Goal: Task Accomplishment & Management: Manage account settings

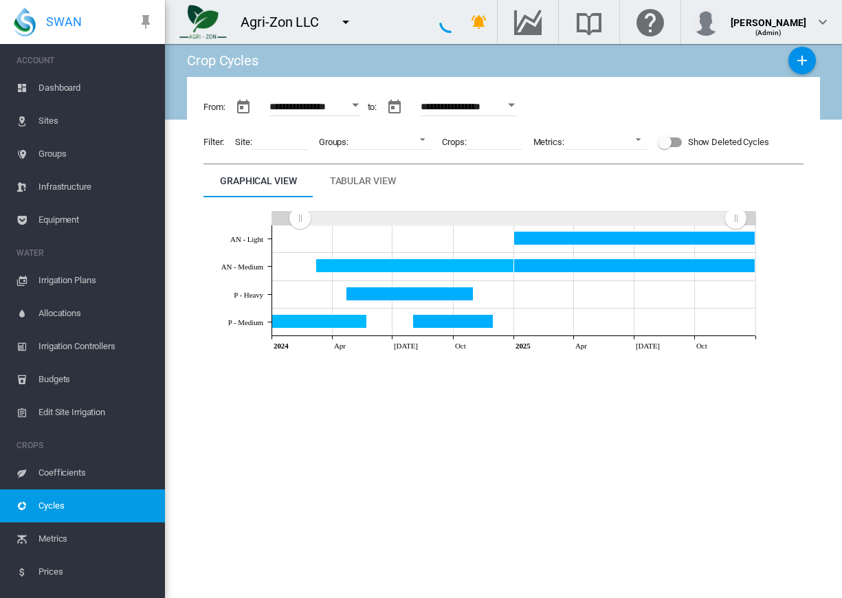
click at [63, 122] on span "Sites" at bounding box center [95, 120] width 115 height 33
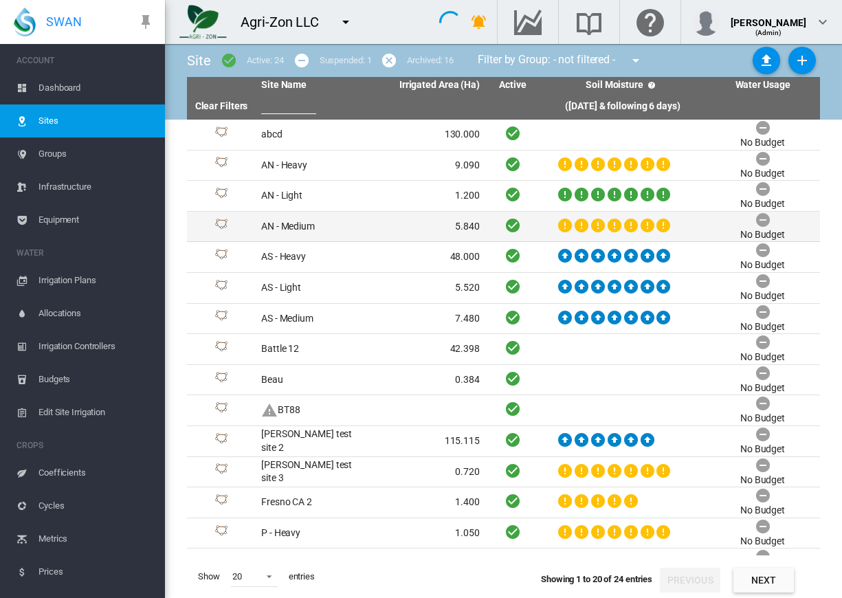
click at [313, 226] on td "AN - Medium" at bounding box center [313, 227] width 115 height 30
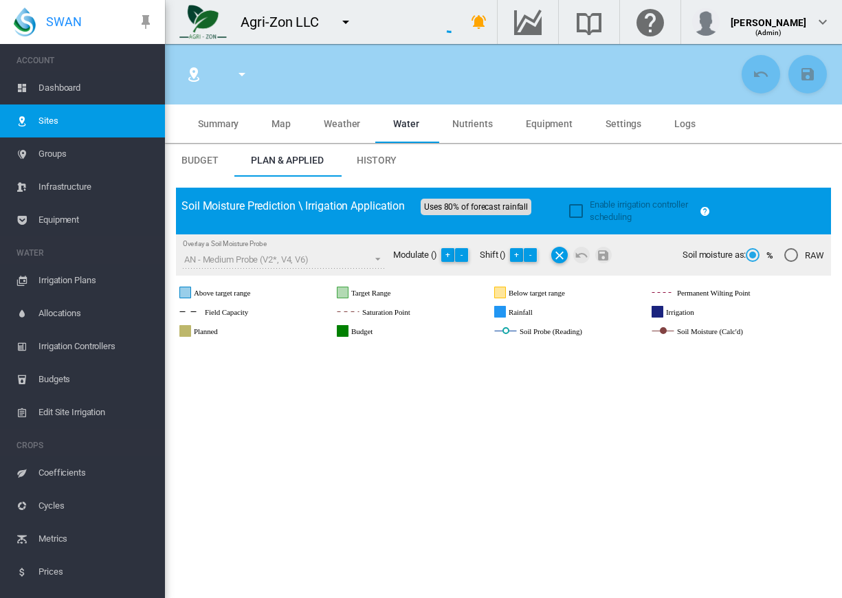
type input "*****"
type input "**********"
type input "********"
type input "**********"
type input "**"
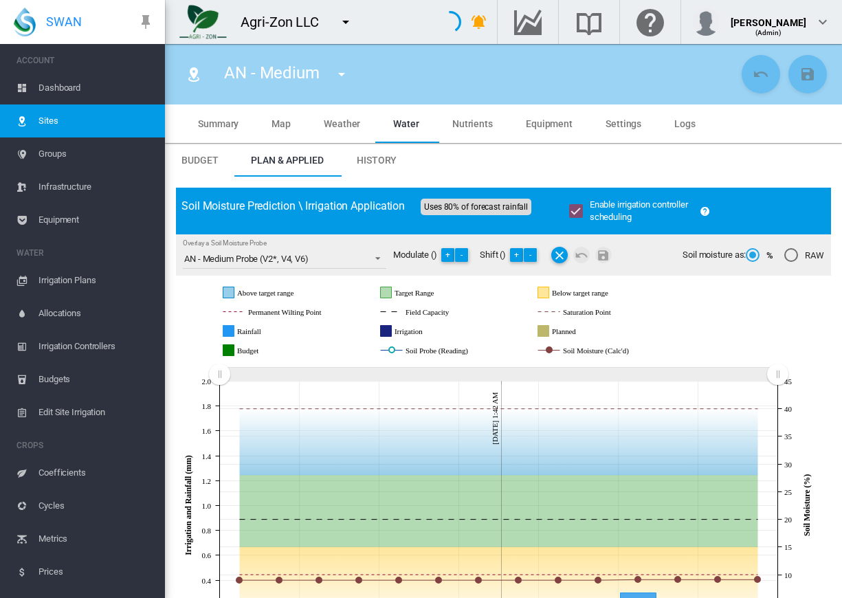
click at [466, 124] on span "Nutrients" at bounding box center [472, 123] width 41 height 11
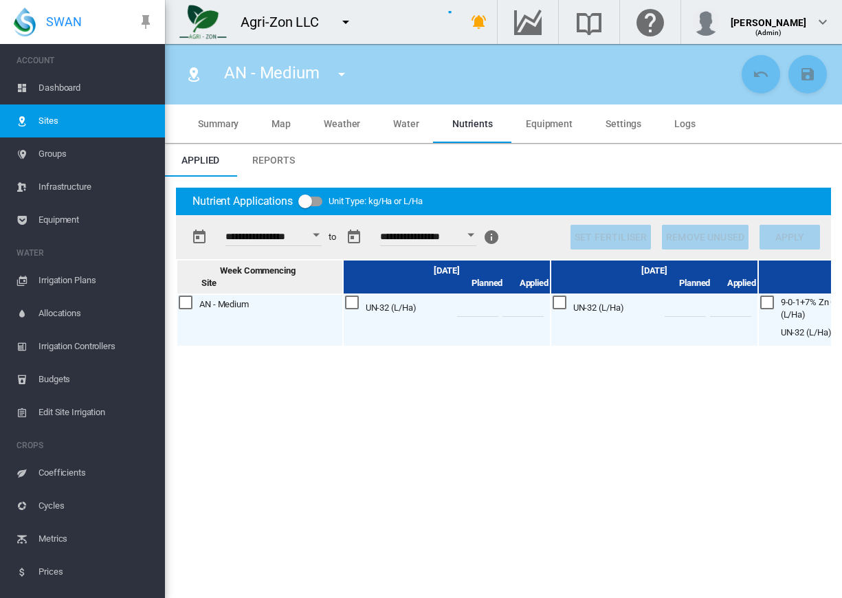
click at [320, 233] on div "Open calendar" at bounding box center [316, 234] width 7 height 3
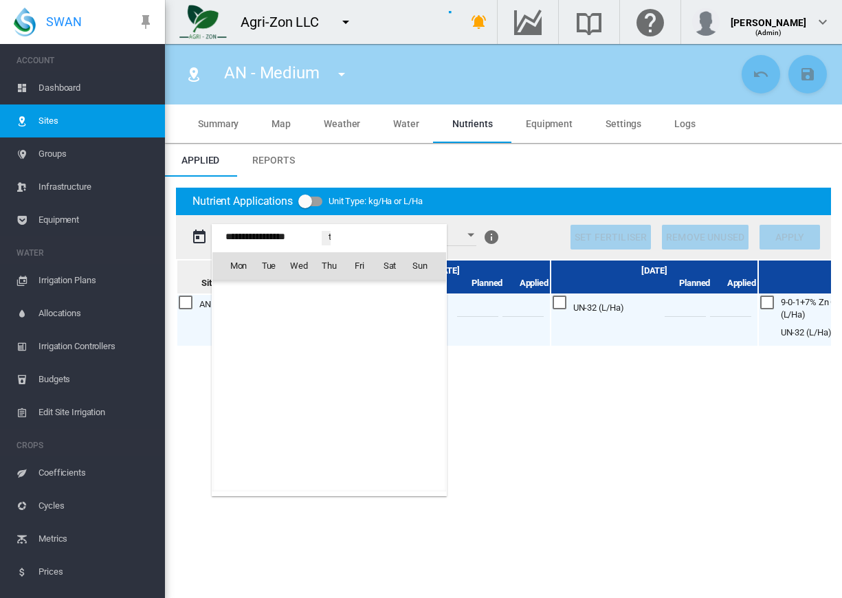
scroll to position [33880, 0]
click at [257, 295] on span "[DATE]" at bounding box center [243, 295] width 28 height 11
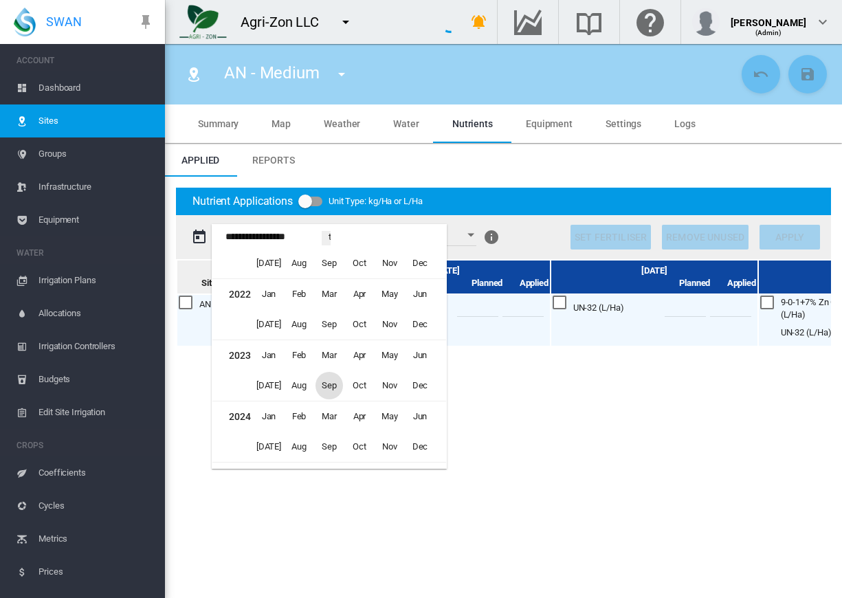
scroll to position [701, 0]
click at [423, 419] on span "Jun" at bounding box center [419, 417] width 27 height 27
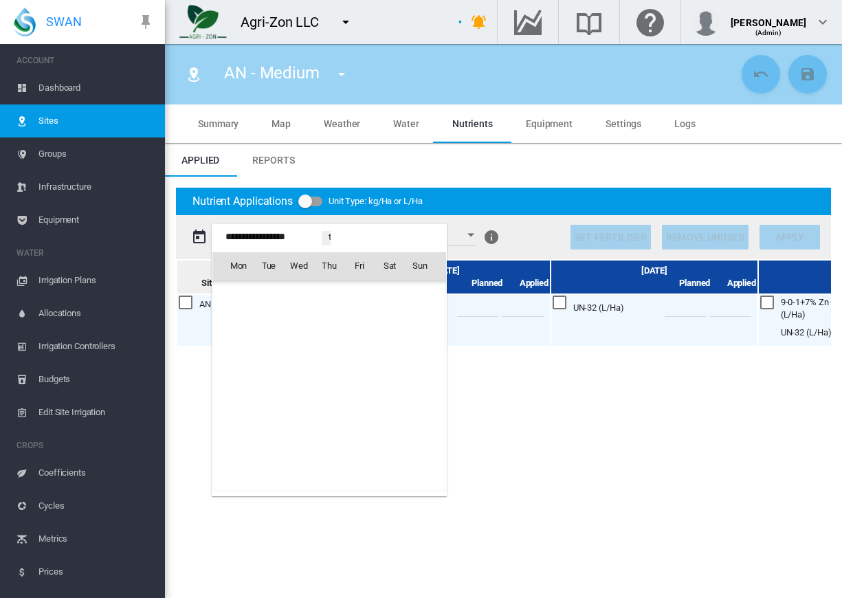
scroll to position [31512, 0]
click at [421, 329] on span "9" at bounding box center [419, 325] width 27 height 27
type input "**********"
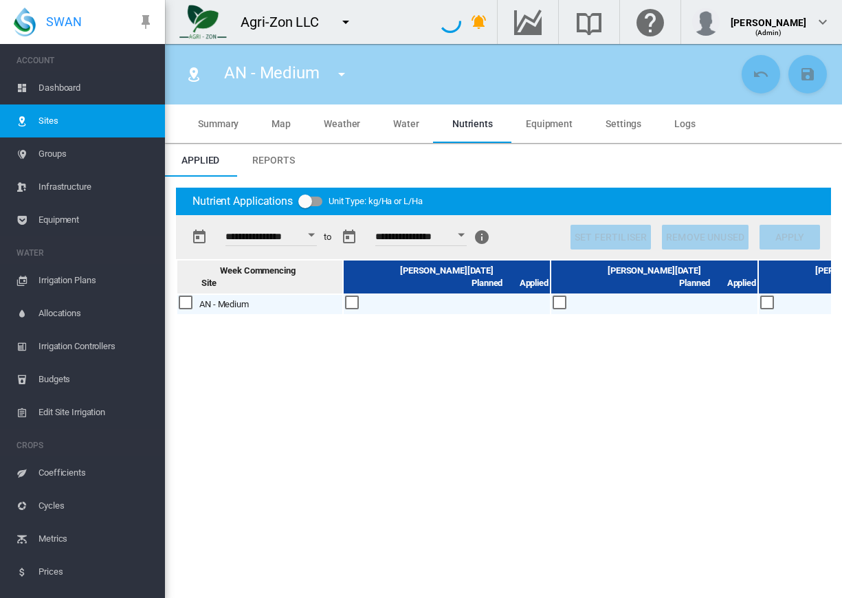
click at [465, 236] on div "Open calendar" at bounding box center [461, 234] width 7 height 3
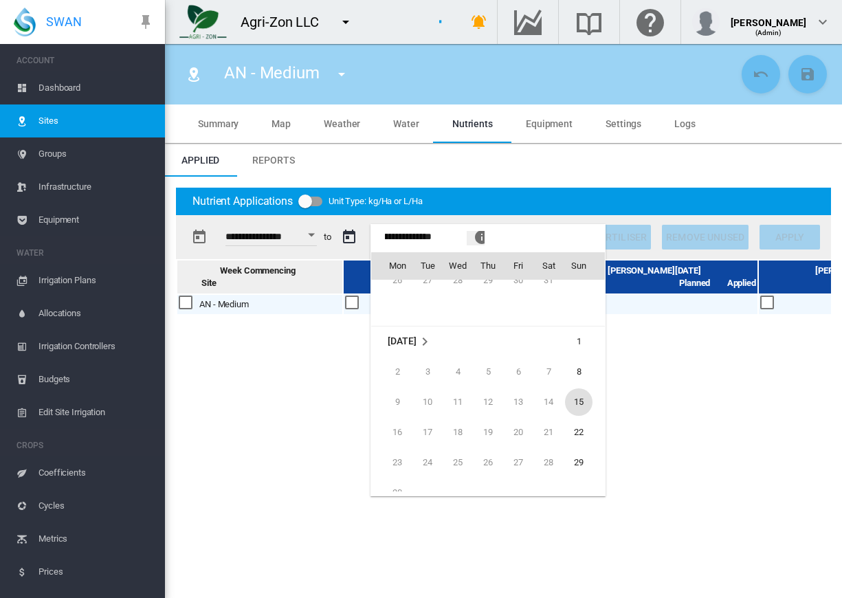
scroll to position [32014, 0]
click at [580, 401] on span "15" at bounding box center [578, 400] width 27 height 27
type input "**********"
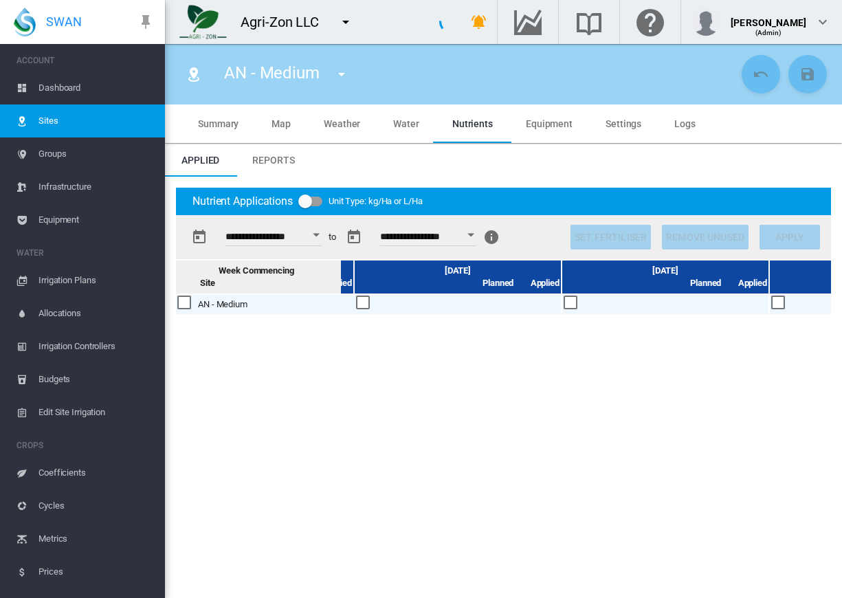
scroll to position [0, 810]
click at [578, 307] on div at bounding box center [580, 303] width 15 height 15
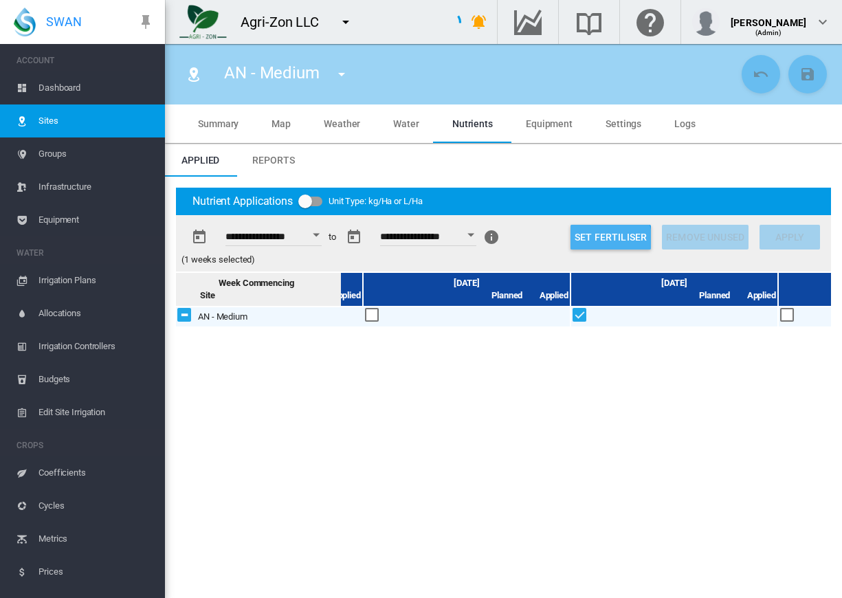
click at [590, 245] on button "Set Fertiliser" at bounding box center [611, 237] width 80 height 25
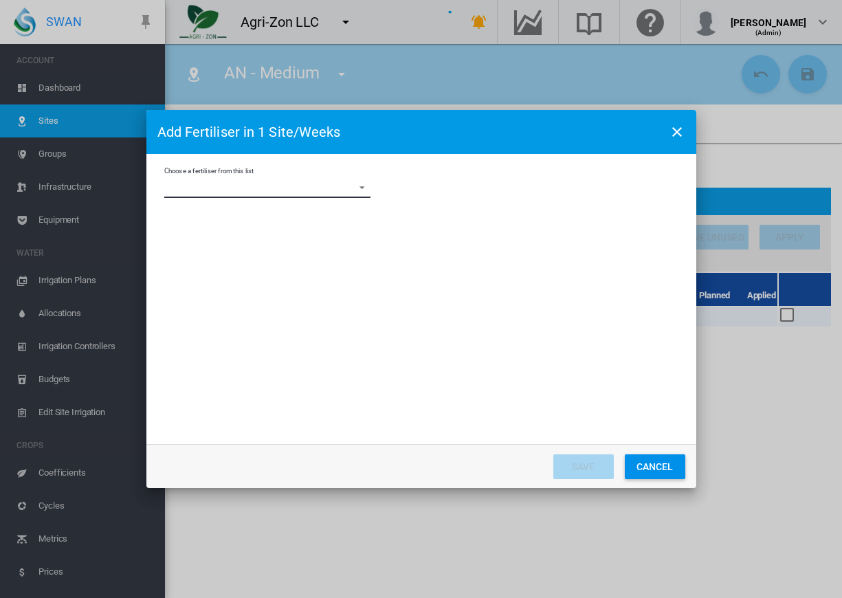
click at [305, 185] on md-select "Choose a fertiliser from this list 10-0-0 +4% Fe Gold'nGro 10-0-1 +3% Mn Gold'n…" at bounding box center [267, 187] width 206 height 21
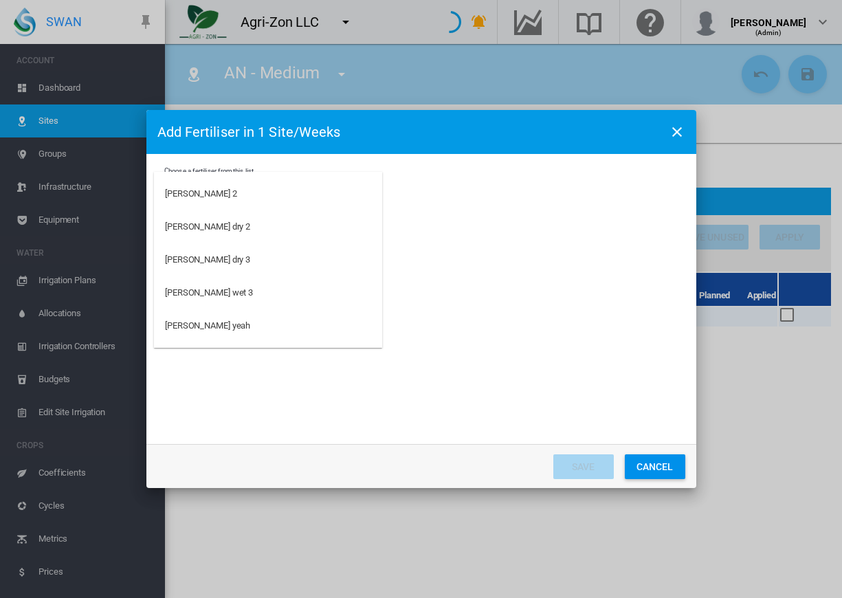
scroll to position [2793, 0]
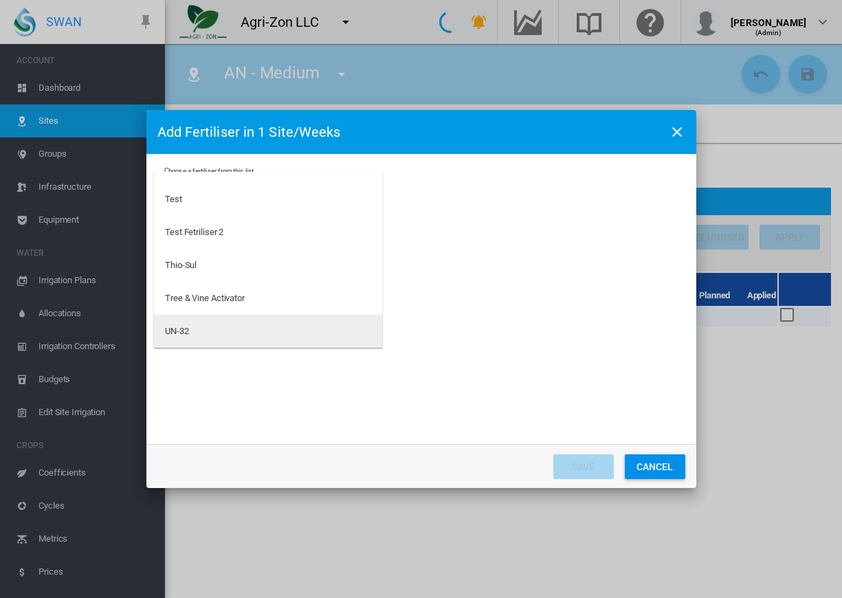
click at [169, 326] on div "UN-32" at bounding box center [177, 331] width 24 height 12
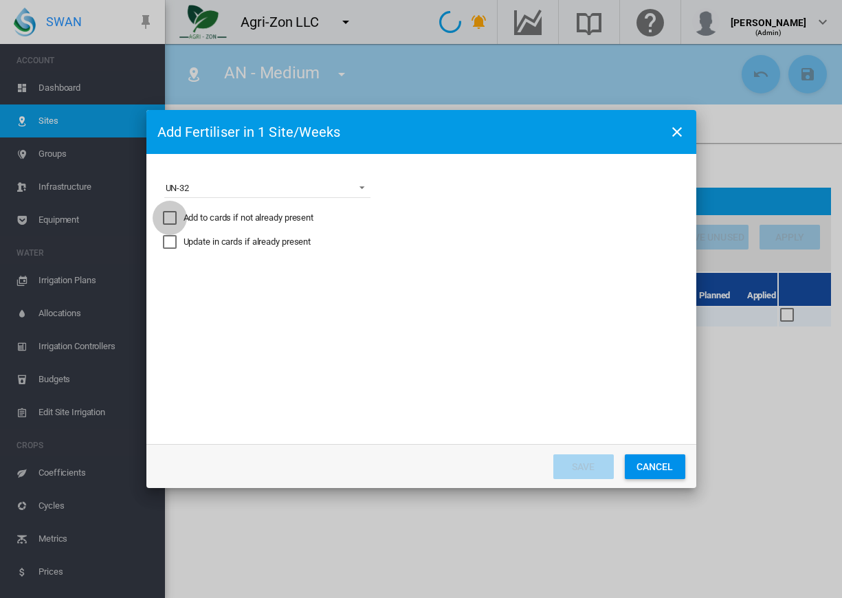
click at [172, 214] on div "Add to cards if not already present" at bounding box center [170, 218] width 14 height 14
click at [173, 240] on div "Update in cards if already present" at bounding box center [170, 242] width 14 height 14
click at [211, 283] on md-select "Express the amount as... L per site/week L/Ha Distribute gross amount proportio…" at bounding box center [267, 283] width 206 height 21
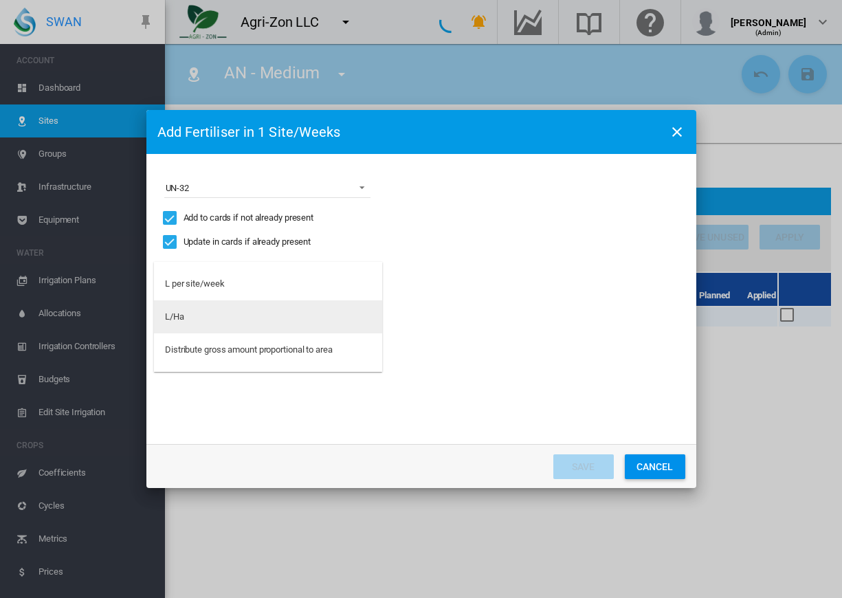
click at [175, 322] on div "L/Ha" at bounding box center [174, 317] width 19 height 12
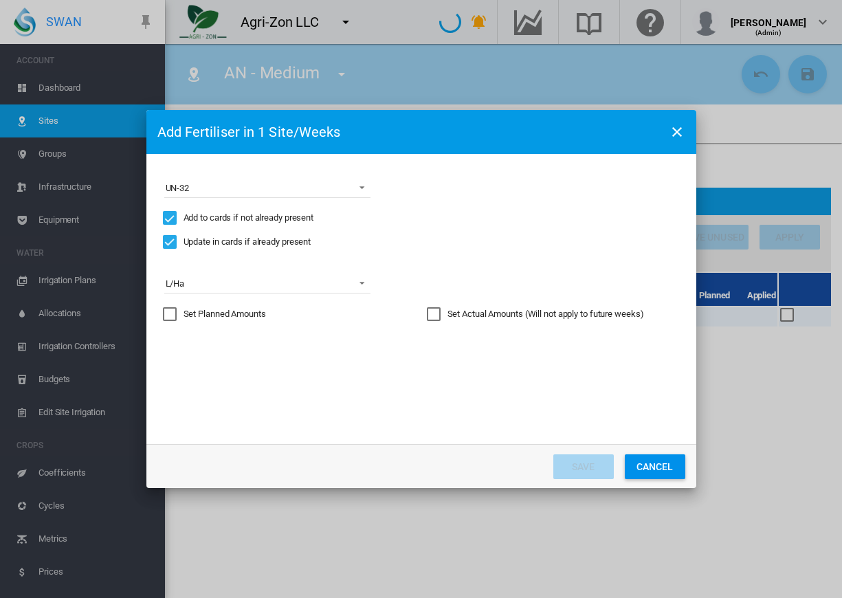
click at [438, 315] on div "Set Actual Amounts (Will not apply to future weeks)" at bounding box center [434, 314] width 14 height 14
click at [512, 356] on input "Choose a ..." at bounding box center [522, 355] width 62 height 21
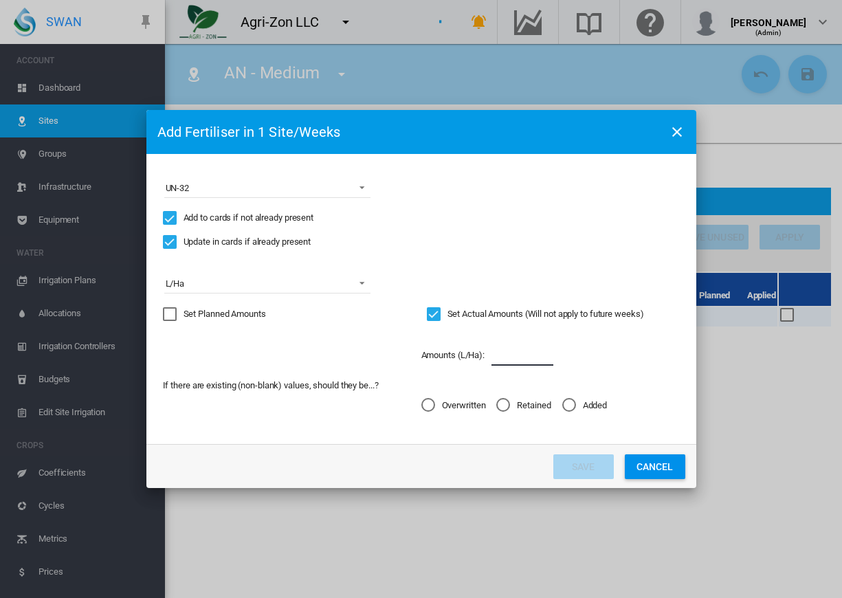
type input "**"
click at [434, 405] on div "Overwritten" at bounding box center [428, 405] width 14 height 14
click at [585, 465] on button "Save" at bounding box center [583, 466] width 60 height 25
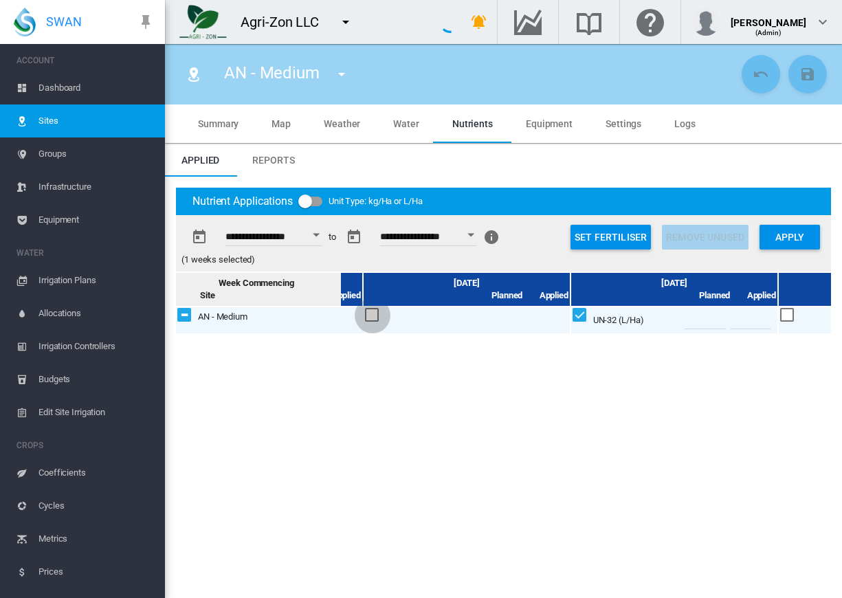
click at [370, 313] on div at bounding box center [372, 315] width 15 height 15
click at [617, 241] on button "Set Fertiliser" at bounding box center [611, 237] width 80 height 25
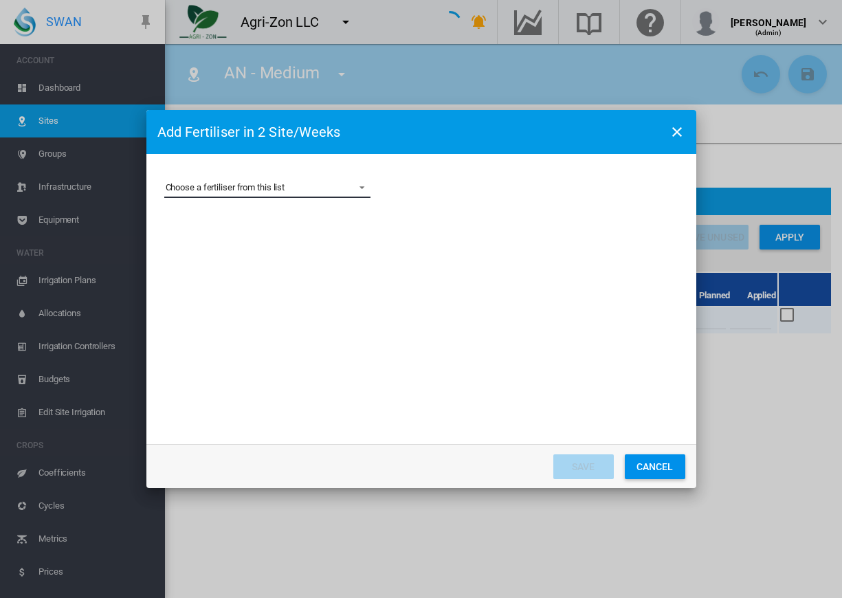
click at [369, 191] on md-select "Choose a fertiliser from this list 10-0-0 +4% Fe Gold'nGro 10-0-1 +3% Mn Gold'n…" at bounding box center [267, 187] width 206 height 21
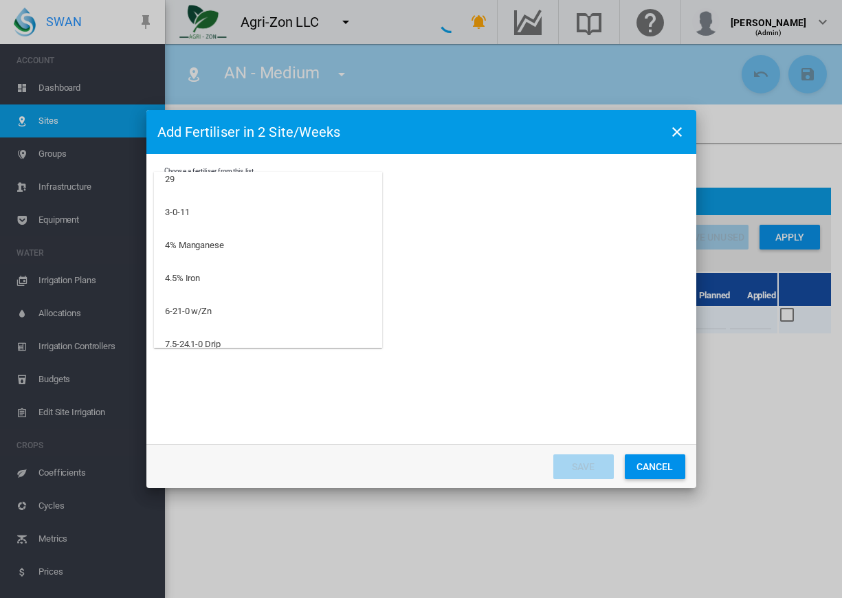
scroll to position [0, 0]
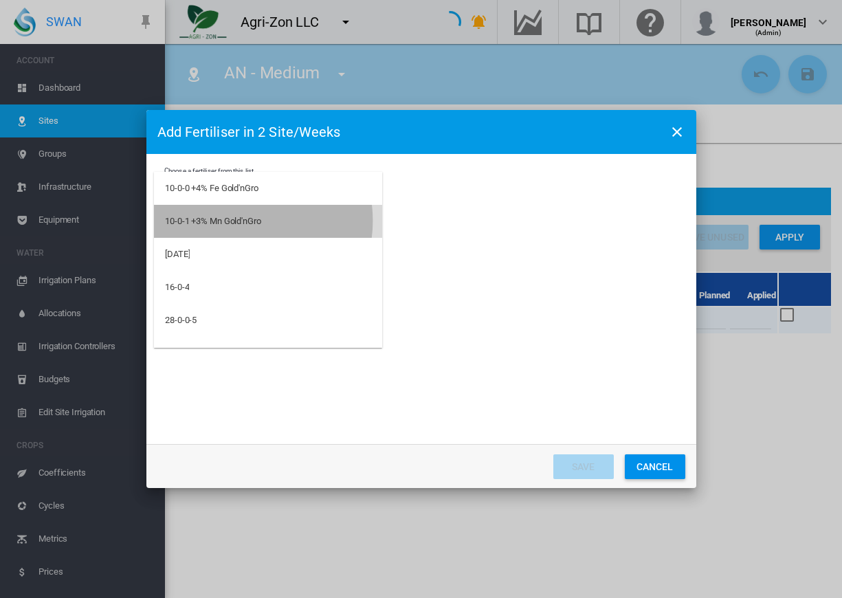
click at [239, 221] on div "10-0-1 +3% Mn Gold'nGro" at bounding box center [213, 221] width 96 height 12
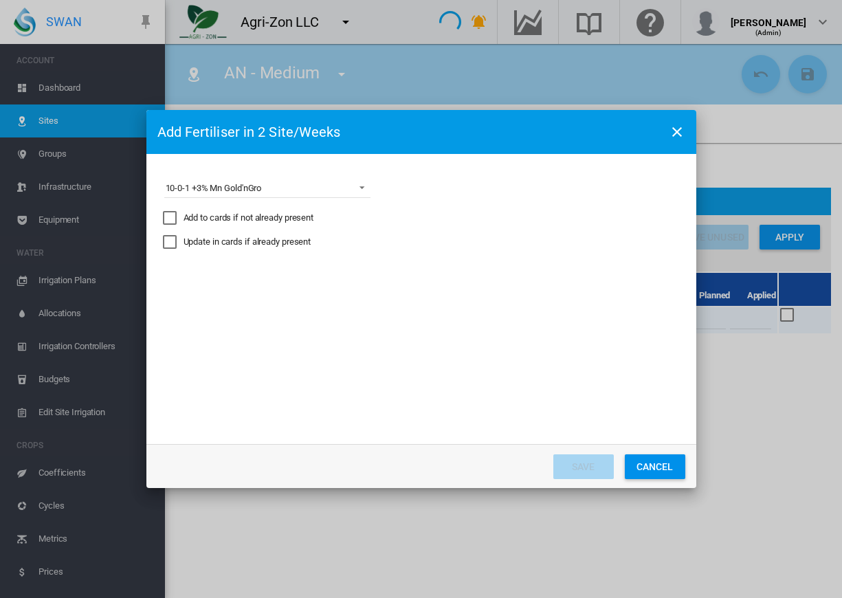
click at [169, 216] on div "Add to cards if not already present" at bounding box center [170, 218] width 14 height 14
click at [265, 280] on md-select "Express the amount as... L per site/week L/Ha Distribute gross amount proportio…" at bounding box center [267, 283] width 206 height 21
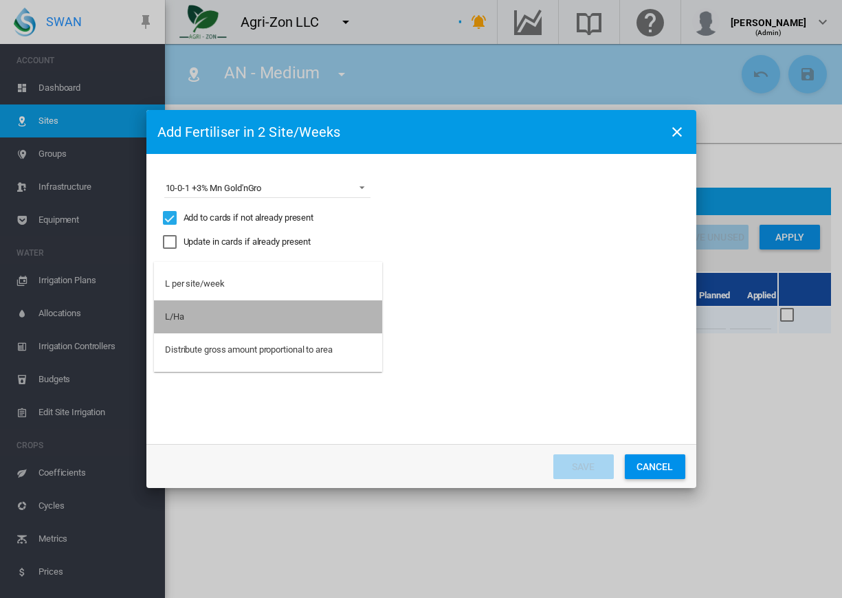
click at [186, 321] on md-option "L/Ha" at bounding box center [268, 316] width 228 height 33
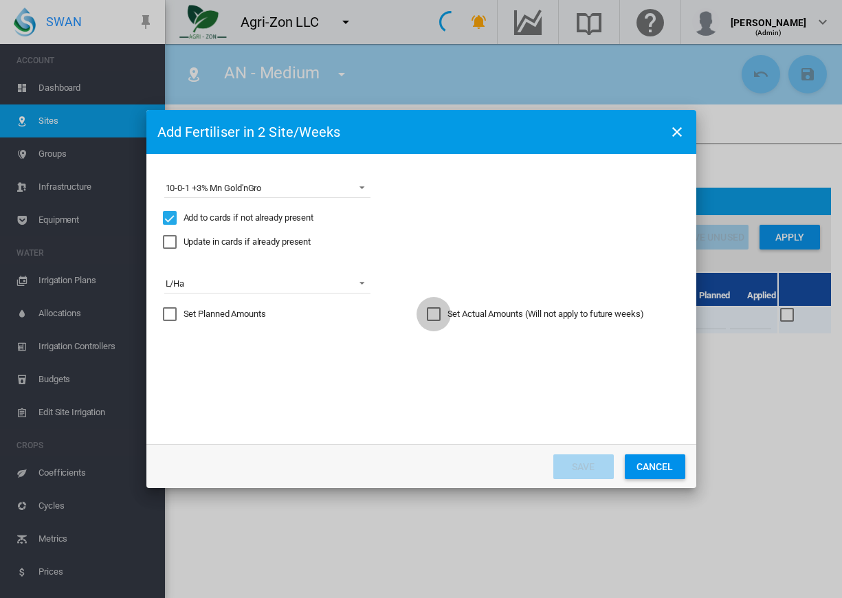
click at [434, 312] on div "Set Actual Amounts (Will not apply to future weeks)" at bounding box center [434, 314] width 14 height 14
click at [502, 361] on input "Choose a ..." at bounding box center [522, 355] width 62 height 21
type input "**"
click at [588, 465] on button "Save" at bounding box center [583, 466] width 60 height 25
